Goal: Transaction & Acquisition: Purchase product/service

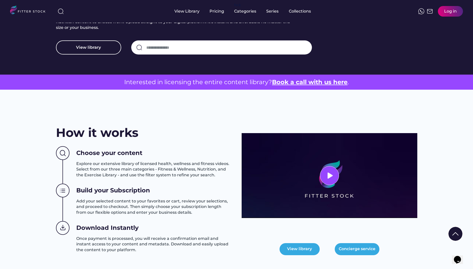
scroll to position [110, 0]
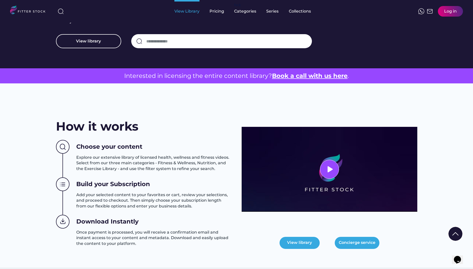
click at [194, 15] on div "View Library" at bounding box center [187, 11] width 25 height 23
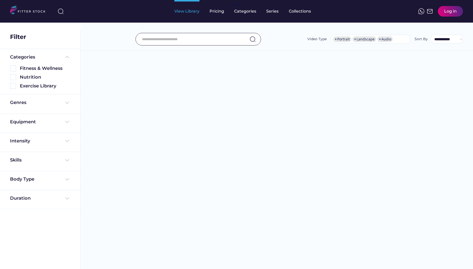
select select "**********"
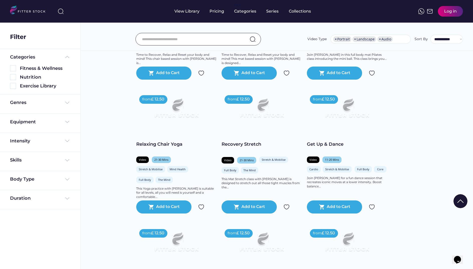
scroll to position [450, 0]
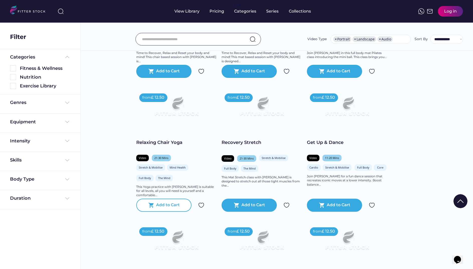
click at [172, 208] on div "Add to Cart" at bounding box center [168, 205] width 24 height 6
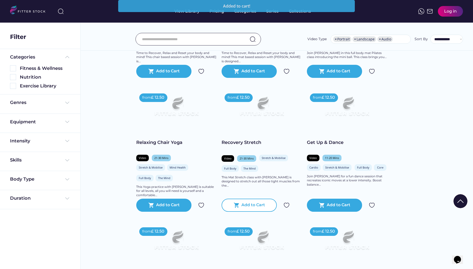
click at [251, 208] on div "Add to Cart" at bounding box center [254, 205] width 24 height 6
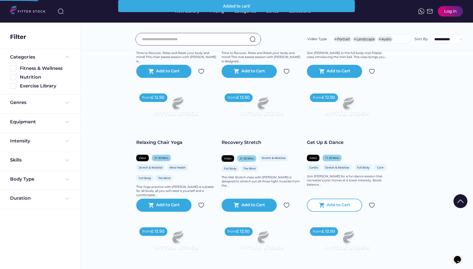
click at [338, 208] on div "Add to Cart" at bounding box center [339, 205] width 24 height 6
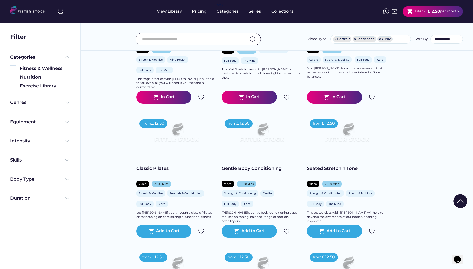
scroll to position [570, 0]
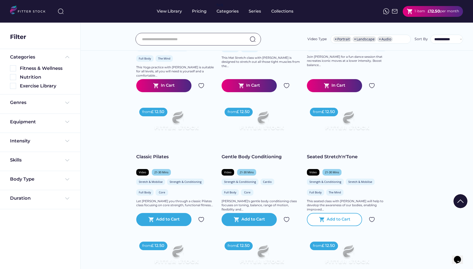
click at [333, 222] on div "Add to Cart" at bounding box center [339, 219] width 24 height 6
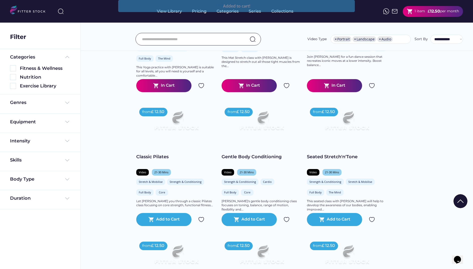
click at [243, 226] on div at bounding box center [236, 238] width 25 height 25
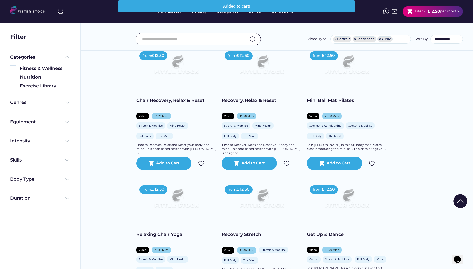
scroll to position [351, 0]
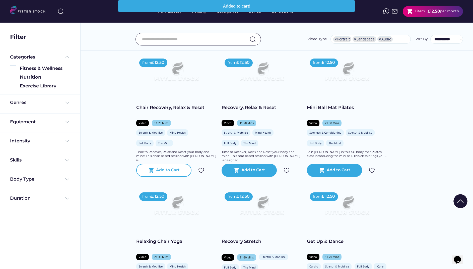
click at [168, 173] on div "Add to Cart" at bounding box center [168, 170] width 24 height 6
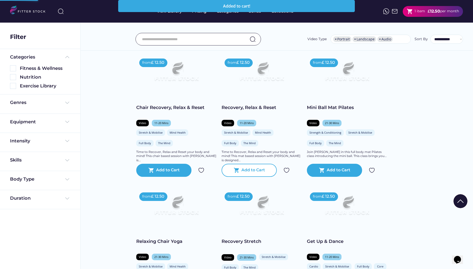
click at [251, 177] on div "shopping_cart Add to Cart" at bounding box center [249, 170] width 55 height 13
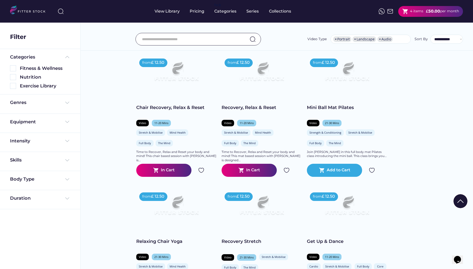
click at [431, 10] on strong "50.00" at bounding box center [435, 11] width 12 height 5
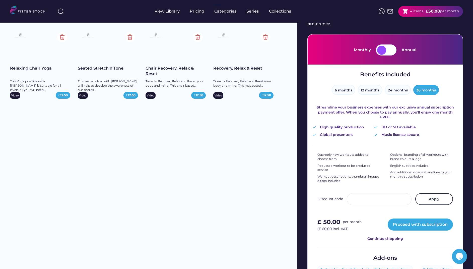
scroll to position [26, 0]
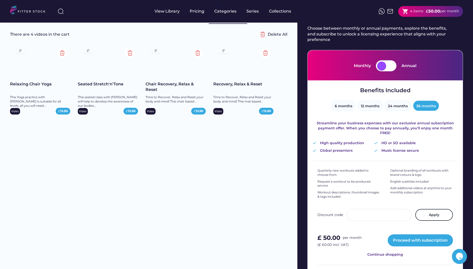
click at [29, 12] on img at bounding box center [30, 11] width 40 height 10
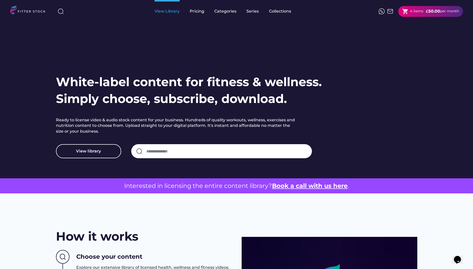
click at [163, 13] on div "View Library" at bounding box center [167, 12] width 25 height 6
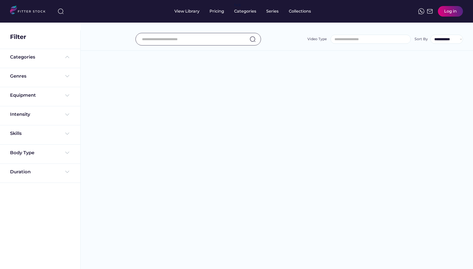
select select
select select "**********"
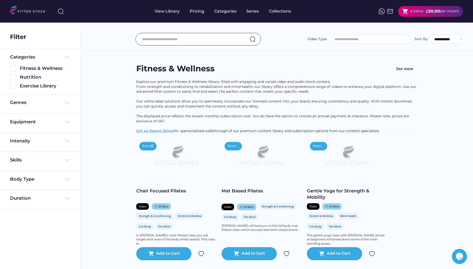
select select "**********"
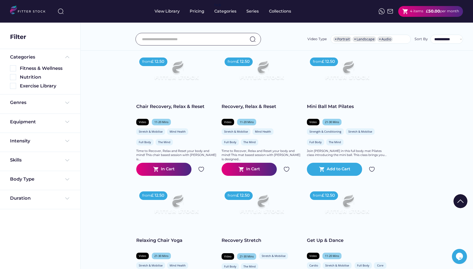
scroll to position [361, 0]
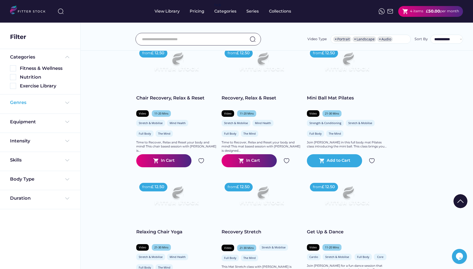
click at [22, 103] on div "Genres" at bounding box center [18, 102] width 16 height 6
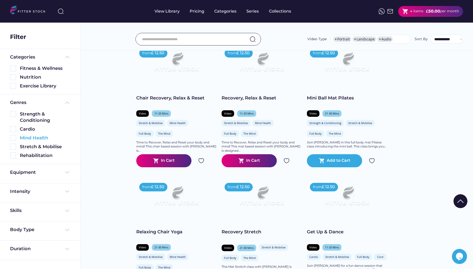
click at [13, 139] on img at bounding box center [13, 138] width 6 height 6
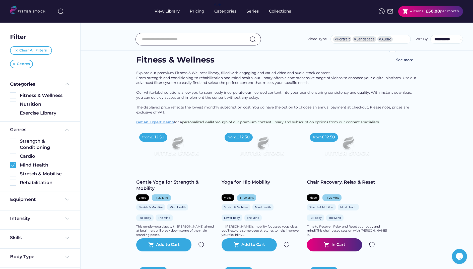
scroll to position [0, 0]
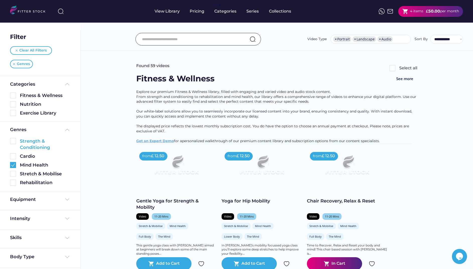
click at [14, 141] on img at bounding box center [13, 141] width 6 height 6
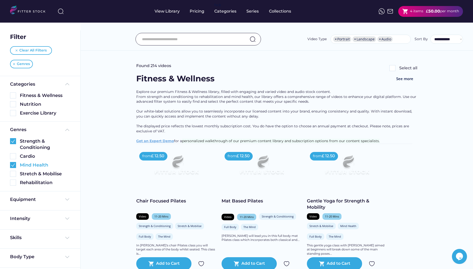
click at [15, 165] on img at bounding box center [13, 165] width 6 height 6
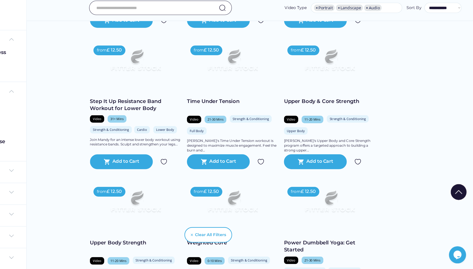
scroll to position [728, 0]
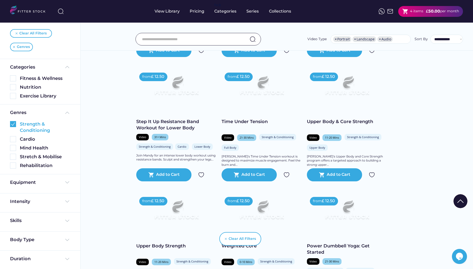
click at [12, 125] on img at bounding box center [13, 124] width 6 height 6
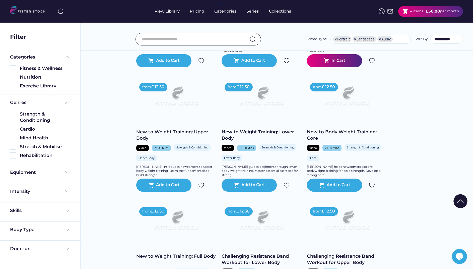
scroll to position [0, 0]
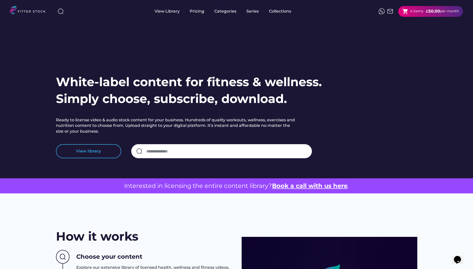
click at [110, 151] on button "View library" at bounding box center [88, 151] width 65 height 14
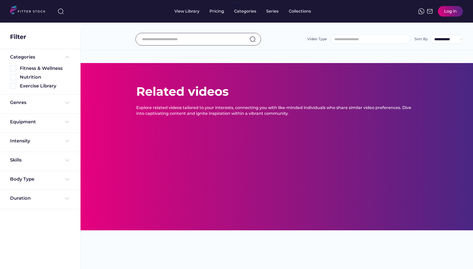
select select
select select "**********"
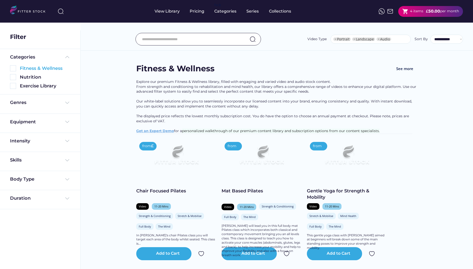
select select "**********"
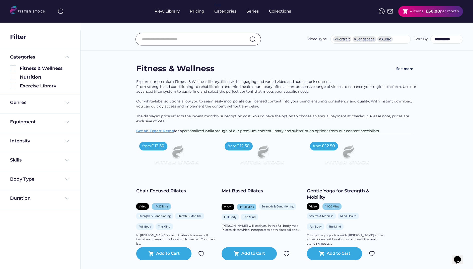
click at [24, 106] on div "Genres" at bounding box center [40, 103] width 60 height 9
click at [25, 99] on div "Genres" at bounding box center [18, 102] width 16 height 6
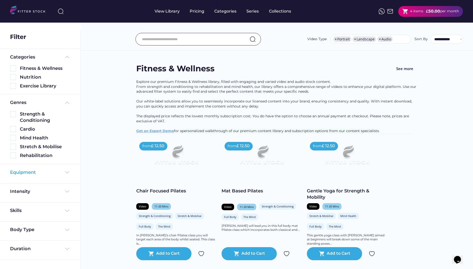
click at [33, 174] on div "Equipment" at bounding box center [23, 172] width 26 height 6
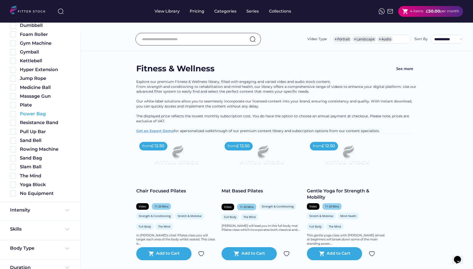
scroll to position [238, 0]
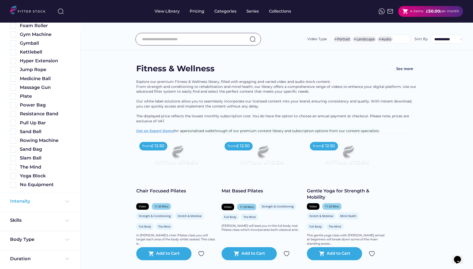
click at [29, 202] on div "Intensity" at bounding box center [20, 201] width 20 height 6
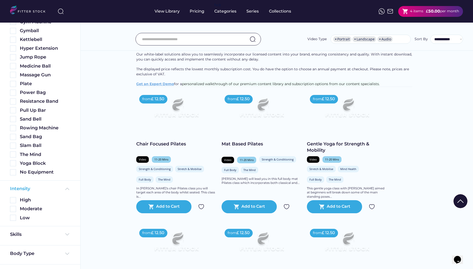
scroll to position [264, 0]
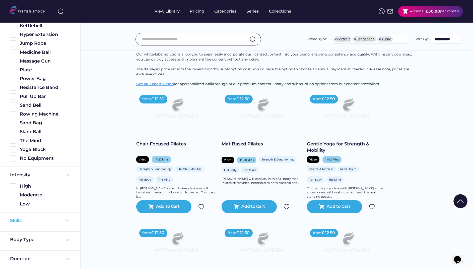
click at [26, 222] on div "Skills" at bounding box center [40, 220] width 60 height 6
